Goal: Information Seeking & Learning: Understand process/instructions

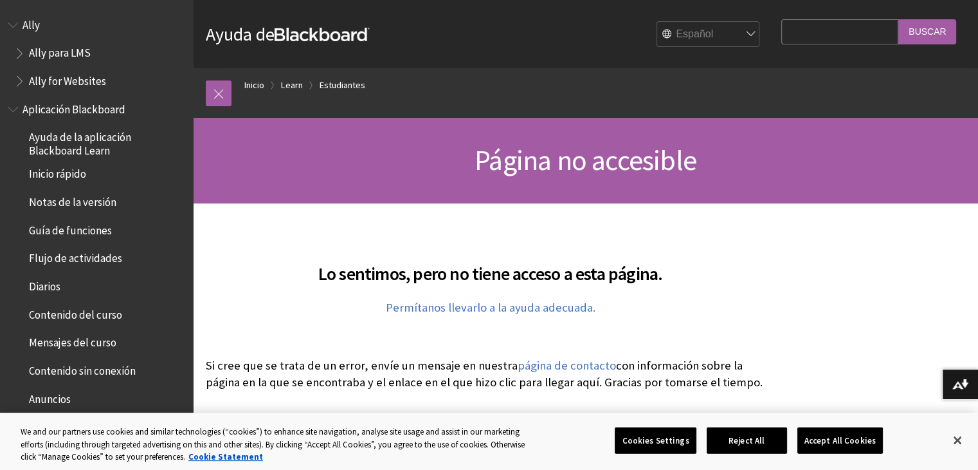
click at [304, 85] on ol "Inicio Learn Estudiantes" at bounding box center [599, 87] width 734 height 38
click at [100, 219] on span "Guía de funciones" at bounding box center [70, 227] width 83 height 17
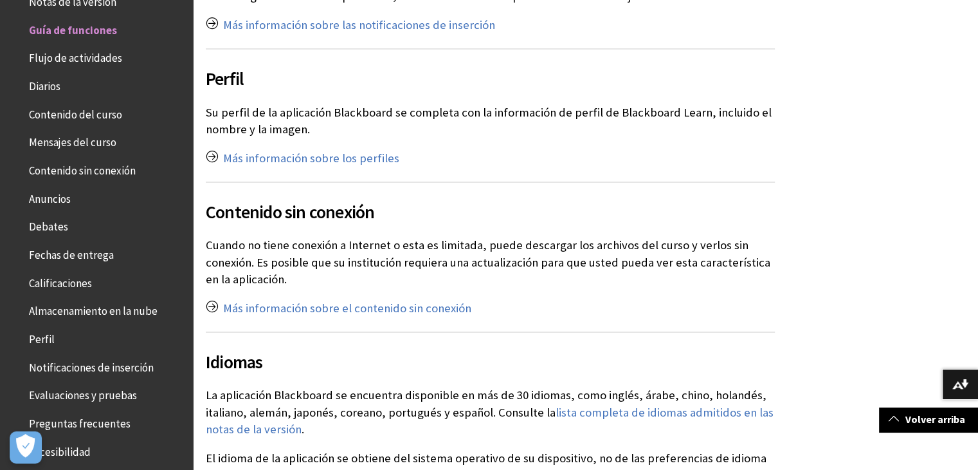
scroll to position [2573, 0]
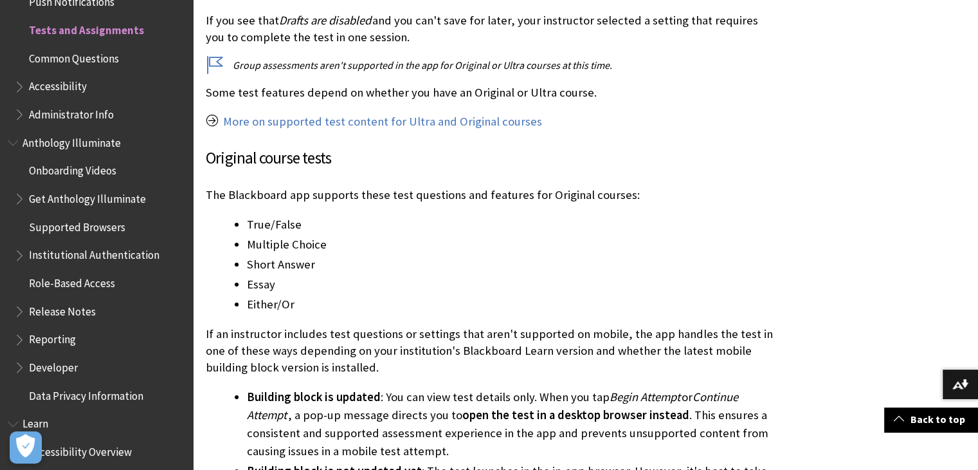
scroll to position [1544, 0]
